Goal: Navigation & Orientation: Find specific page/section

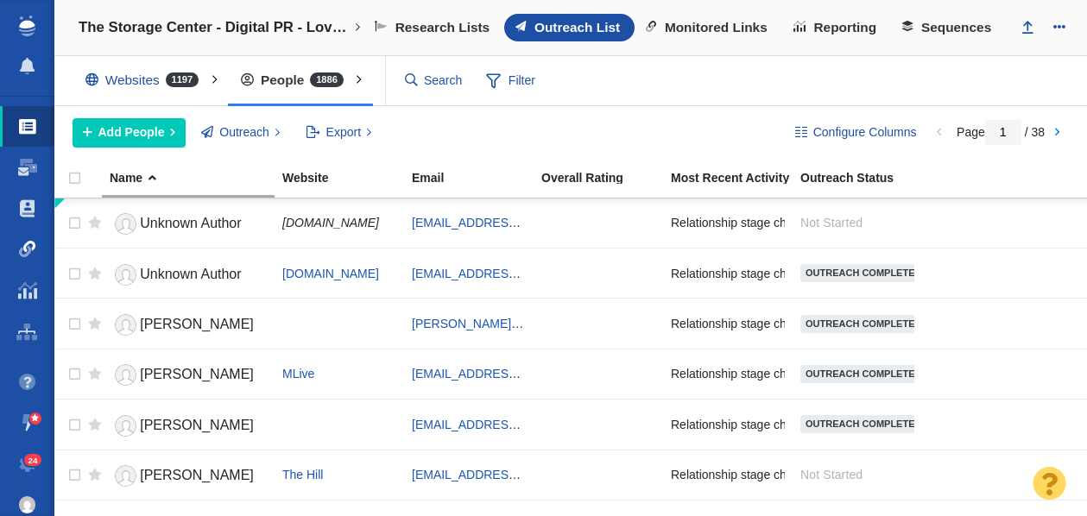
click at [20, 252] on span at bounding box center [27, 249] width 17 height 17
click at [29, 249] on span at bounding box center [27, 249] width 17 height 17
click at [22, 249] on span at bounding box center [27, 249] width 17 height 17
click at [23, 249] on span at bounding box center [27, 249] width 17 height 17
